Goal: Task Accomplishment & Management: Manage account settings

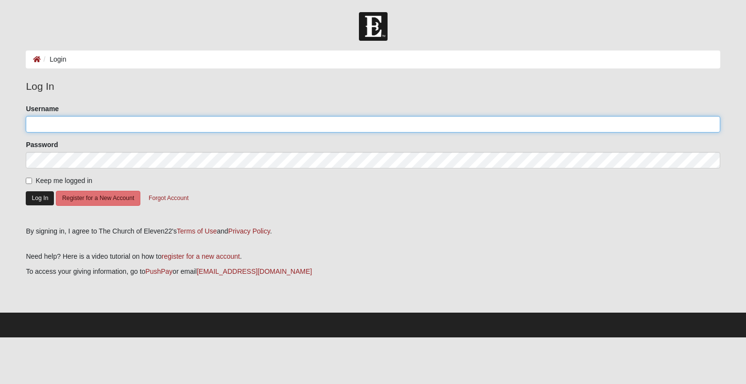
type input "Jbarba250@gmail.com"
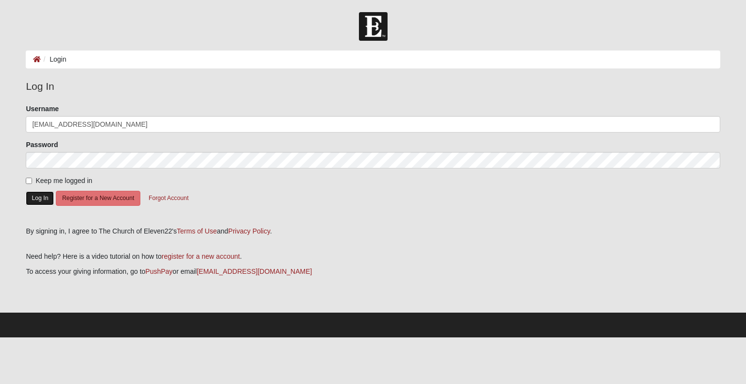
click at [30, 195] on button "Log In" at bounding box center [40, 198] width 28 height 14
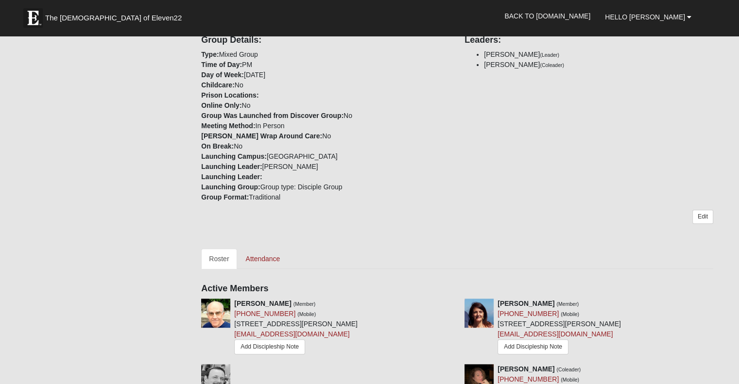
scroll to position [388, 0]
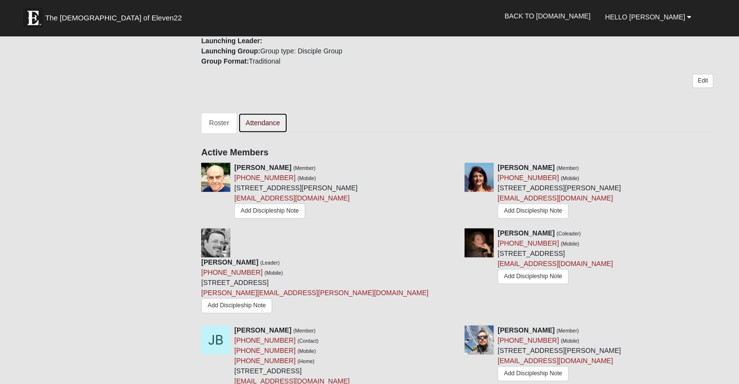
click at [259, 121] on link "Attendance" at bounding box center [263, 123] width 50 height 20
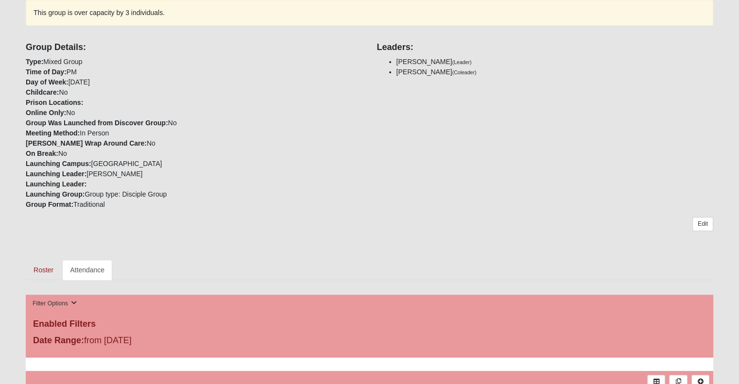
scroll to position [340, 0]
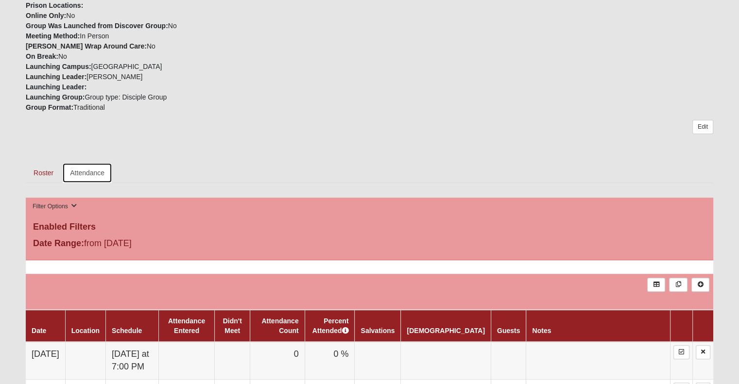
click at [93, 171] on link "Attendance" at bounding box center [87, 173] width 50 height 20
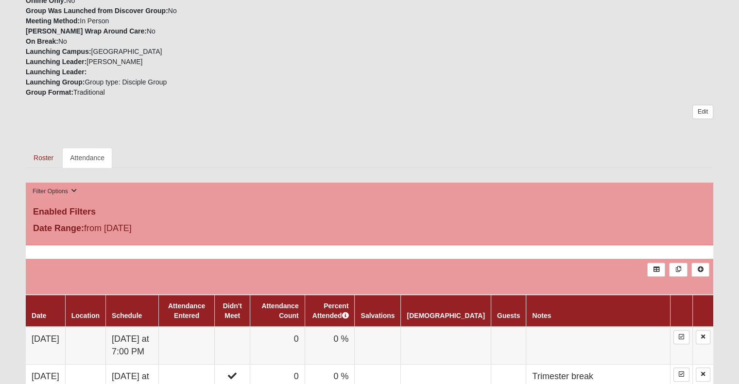
scroll to position [437, 0]
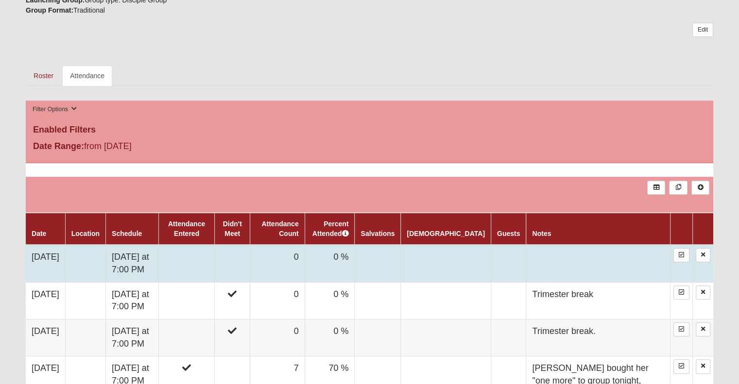
click at [250, 265] on td at bounding box center [232, 263] width 35 height 37
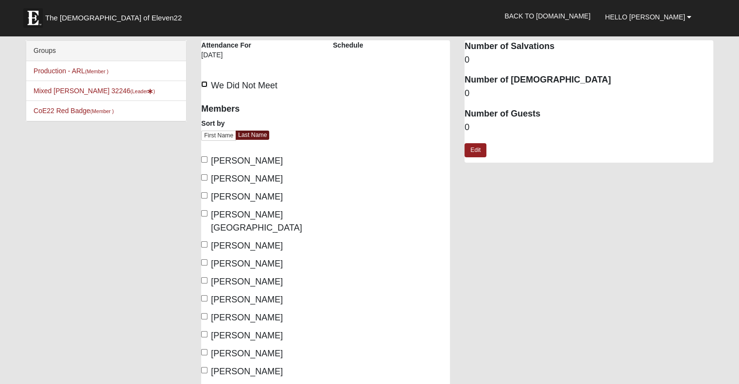
click at [204, 83] on input "We Did Not Meet" at bounding box center [204, 84] width 6 height 6
checkbox input "true"
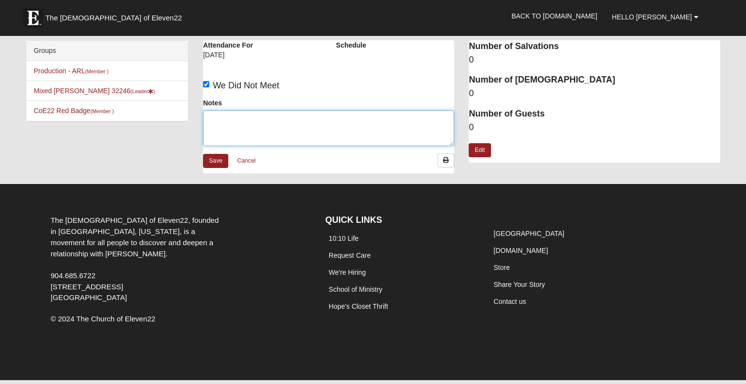
click at [247, 125] on textarea "Notes" at bounding box center [328, 128] width 251 height 36
type textarea "Trimester break"
click at [212, 158] on link "Save" at bounding box center [215, 161] width 25 height 14
